Goal: Find contact information: Find contact information

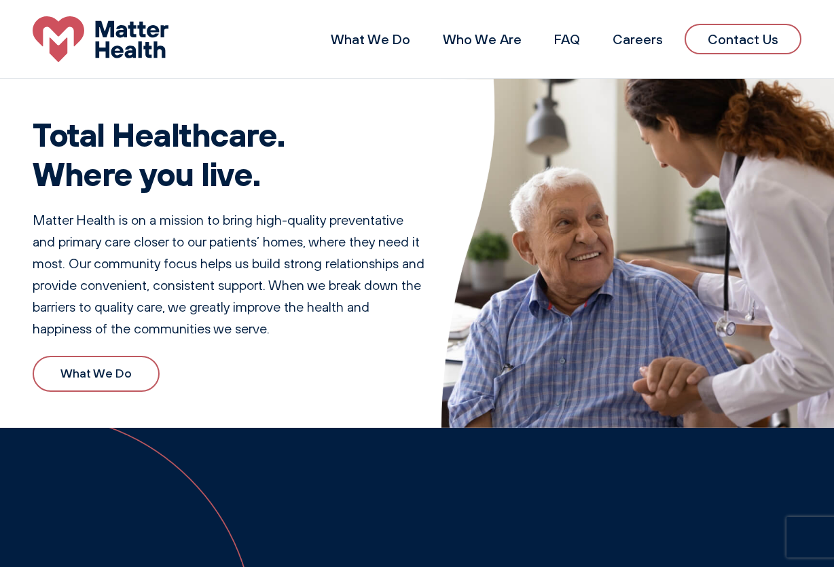
click at [737, 46] on link "Contact Us" at bounding box center [743, 39] width 117 height 31
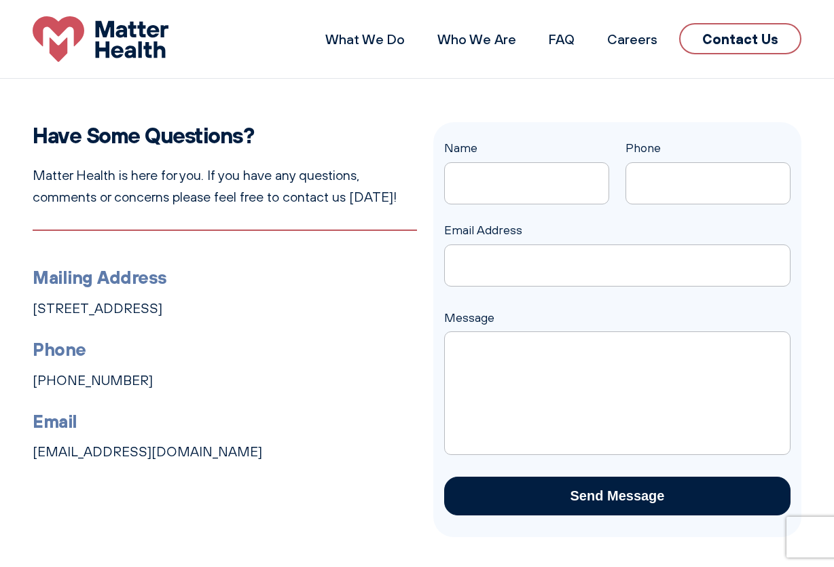
drag, startPoint x: 29, startPoint y: 305, endPoint x: 332, endPoint y: 309, distance: 303.1
click at [332, 309] on div "Have Some Questions? Matter Health is here for you. If you have any questions, …" at bounding box center [417, 329] width 834 height 415
copy link "1131 4th Ave South, Suite 210, Nashville, TN 37210"
click at [147, 370] on li "Phone 615-570-2330" at bounding box center [225, 364] width 385 height 56
drag, startPoint x: 132, startPoint y: 380, endPoint x: 27, endPoint y: 389, distance: 105.1
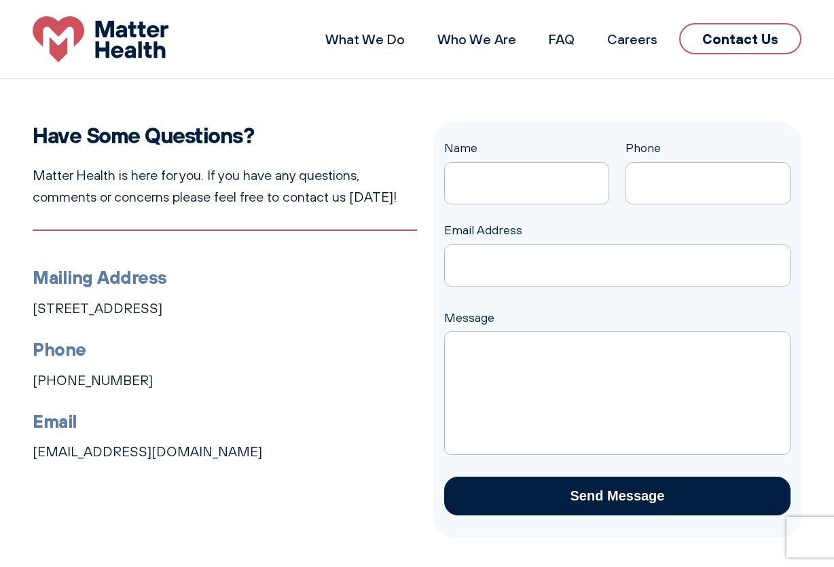
click at [27, 389] on div "Have Some Questions? Matter Health is here for you. If you have any questions, …" at bounding box center [417, 329] width 834 height 415
copy link "[PHONE_NUMBER]"
click at [466, 38] on link "Who We Are" at bounding box center [477, 39] width 79 height 17
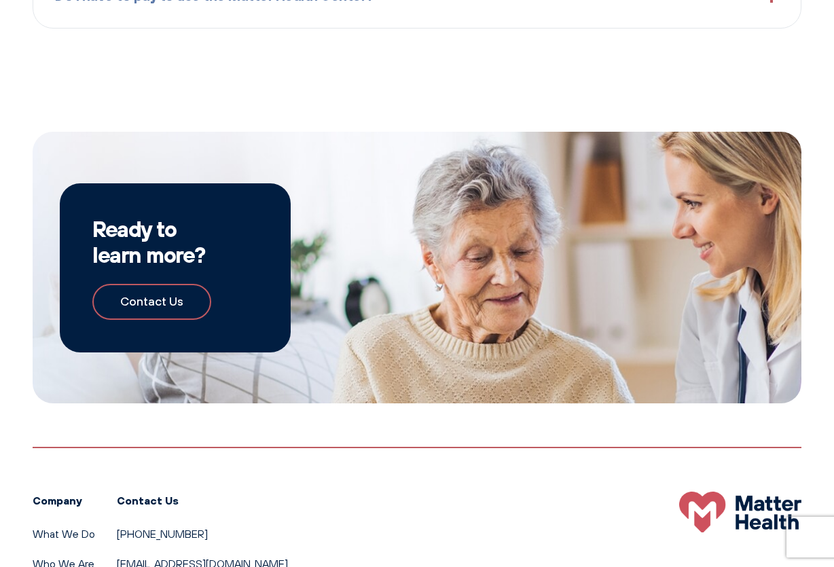
scroll to position [1745, 0]
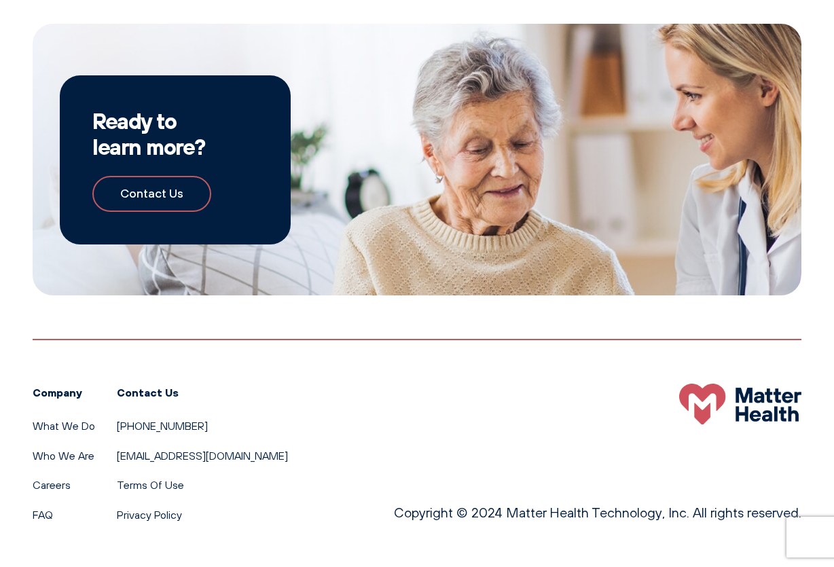
click at [159, 194] on link "Contact Us" at bounding box center [151, 194] width 119 height 36
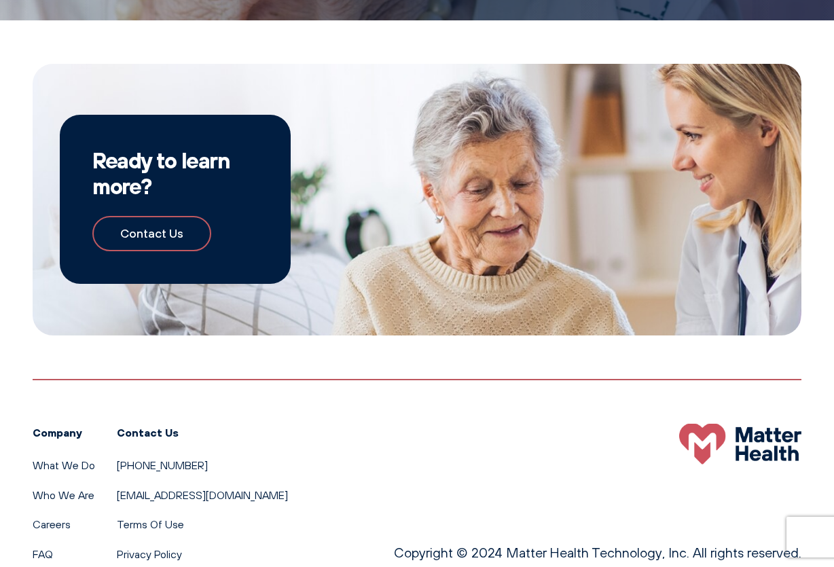
scroll to position [1139, 0]
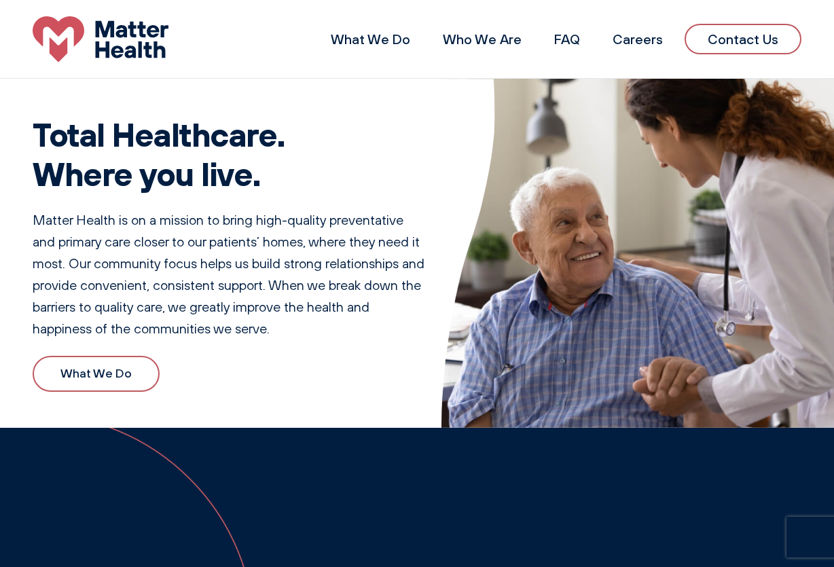
click at [744, 41] on link "Contact Us" at bounding box center [743, 39] width 117 height 31
